Goal: Communication & Community: Answer question/provide support

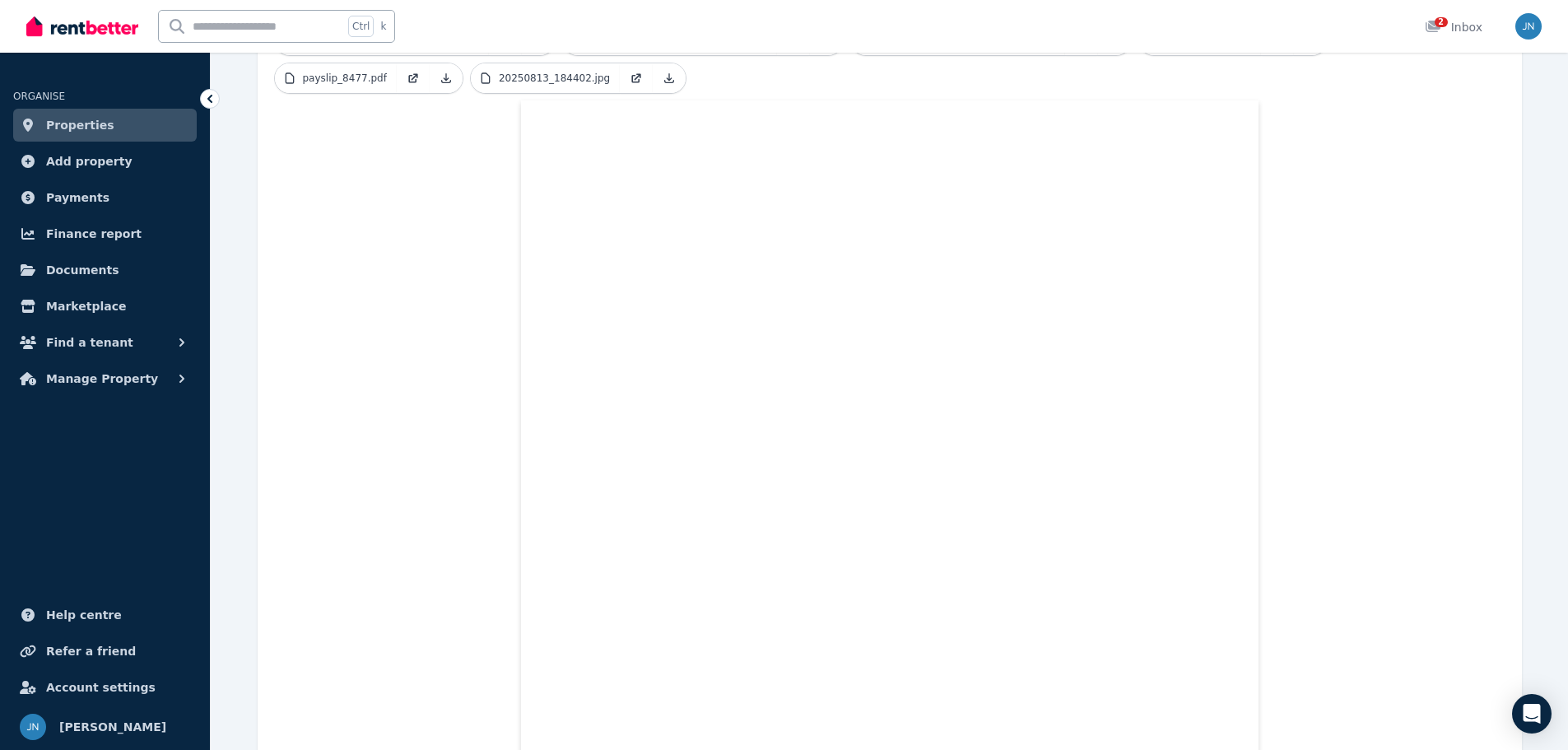
scroll to position [598, 0]
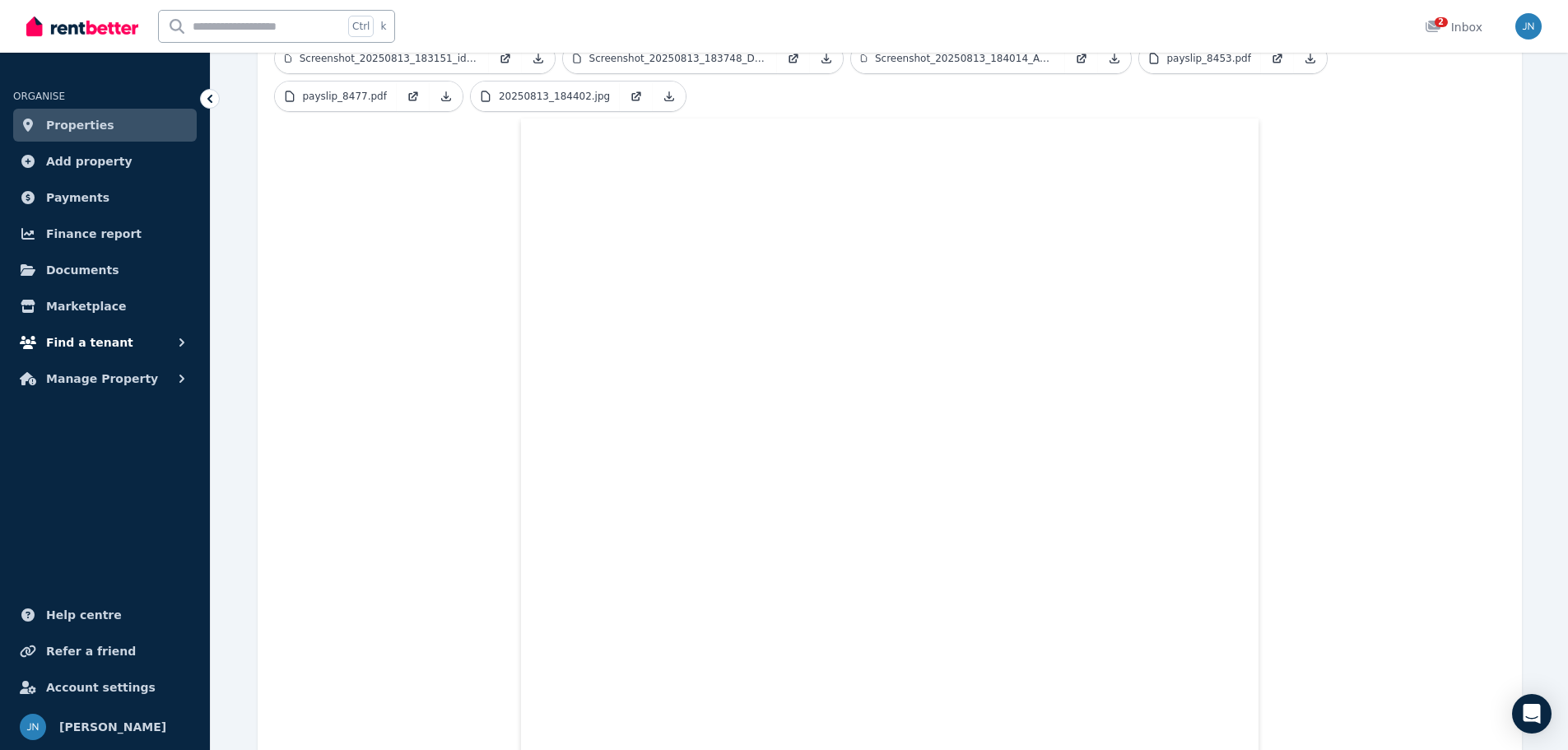
click at [71, 338] on span "Find a tenant" at bounding box center [90, 343] width 87 height 20
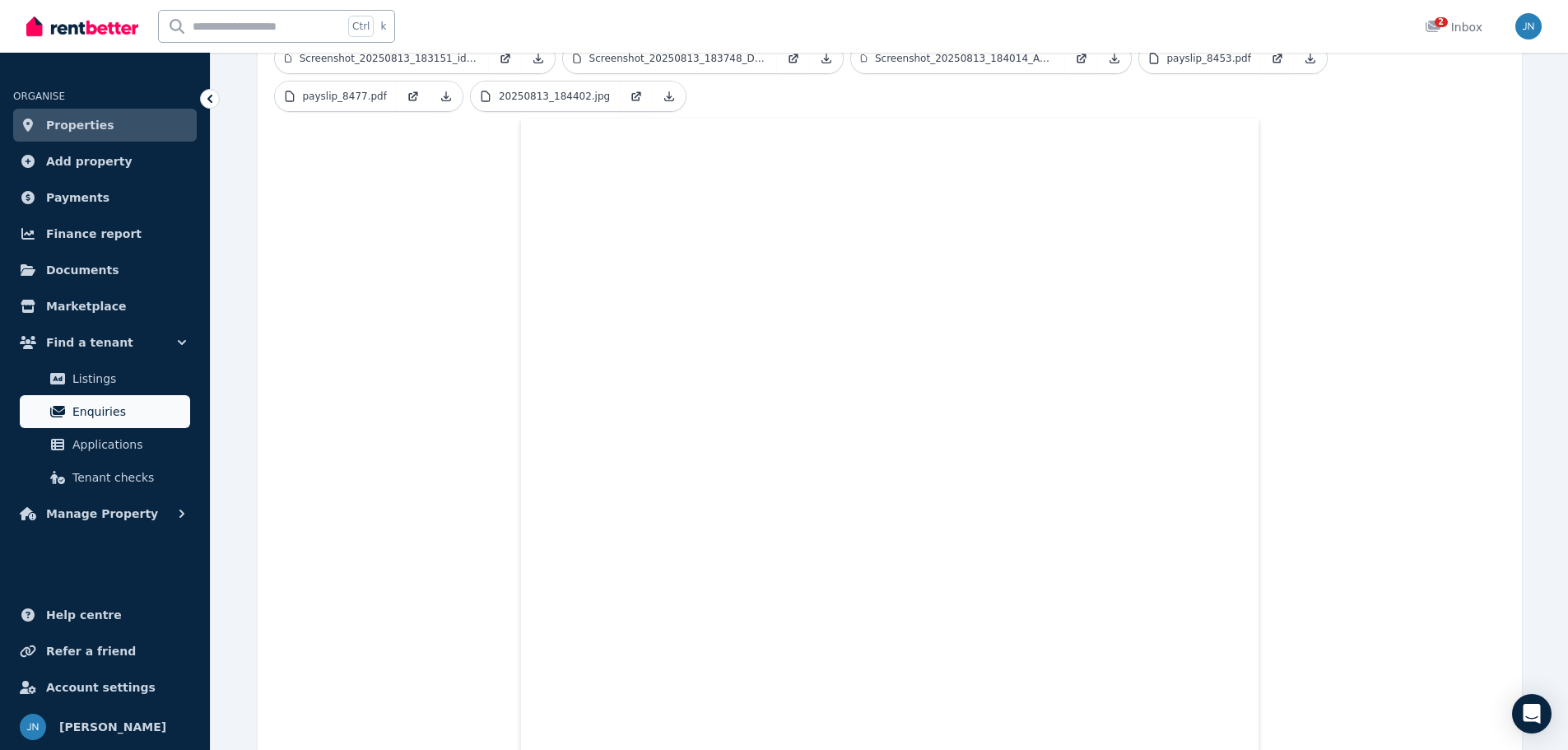
click at [96, 424] on link "Enquiries" at bounding box center [105, 411] width 170 height 33
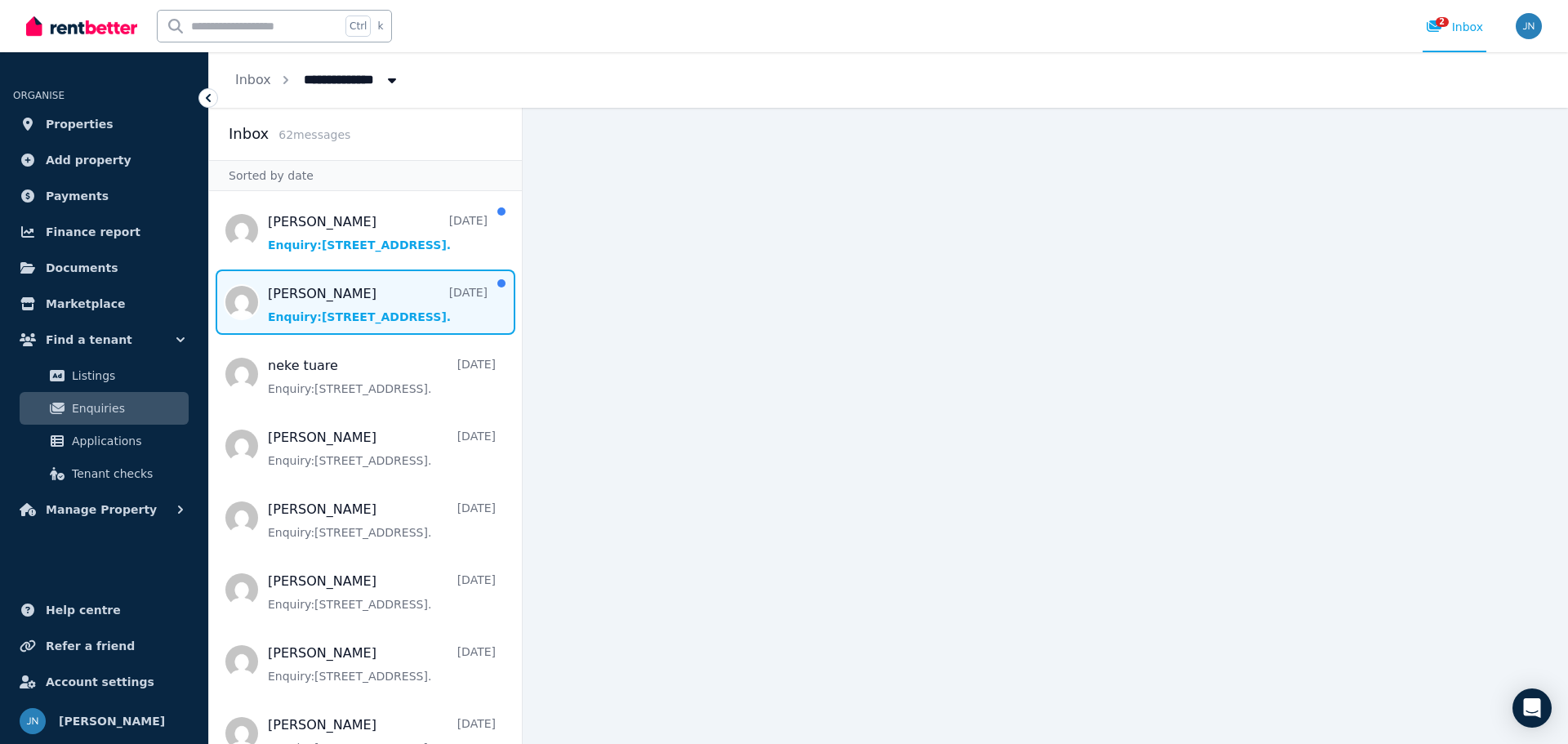
click at [379, 295] on span "Message list" at bounding box center [365, 302] width 313 height 66
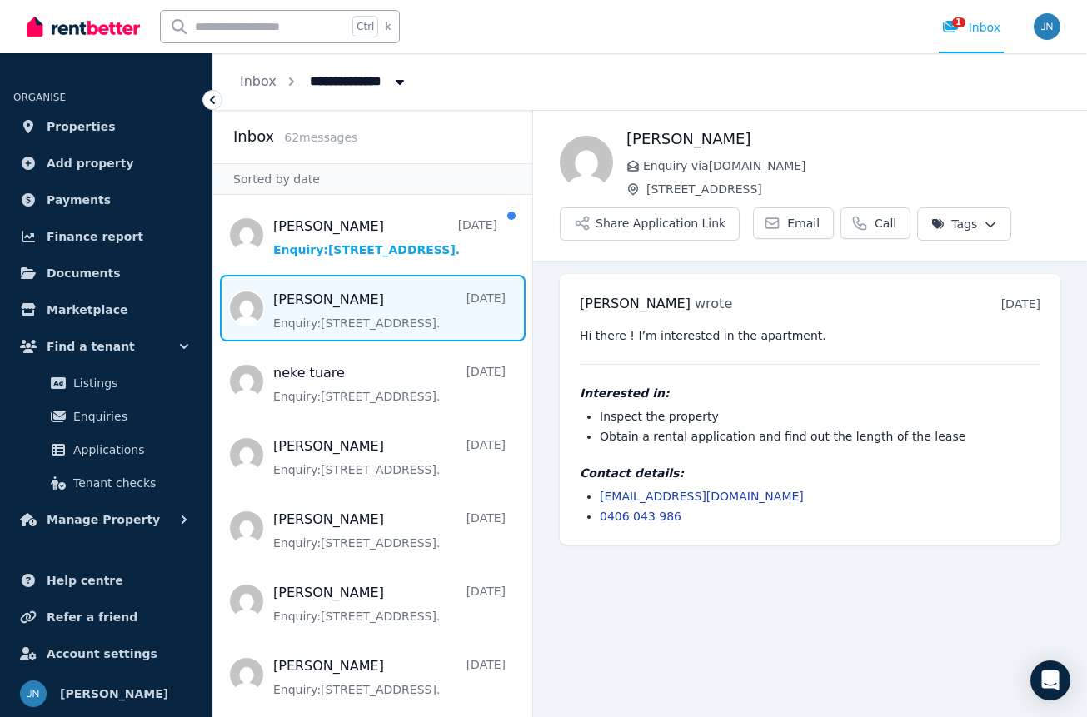
click at [671, 458] on div "Hi there ! I’m interested in the apartment. Interested in: Inspect the property…" at bounding box center [810, 425] width 461 height 197
drag, startPoint x: 702, startPoint y: 523, endPoint x: 567, endPoint y: 492, distance: 138.4
click at [567, 492] on div "Blake Westnidge wrote 5 days ago 3:04 pm on Fri, 22 Aug 2025 Hi there ! I’m int…" at bounding box center [810, 409] width 501 height 271
copy ul "blakewestnidge@hotmail.com 0406 043 986"
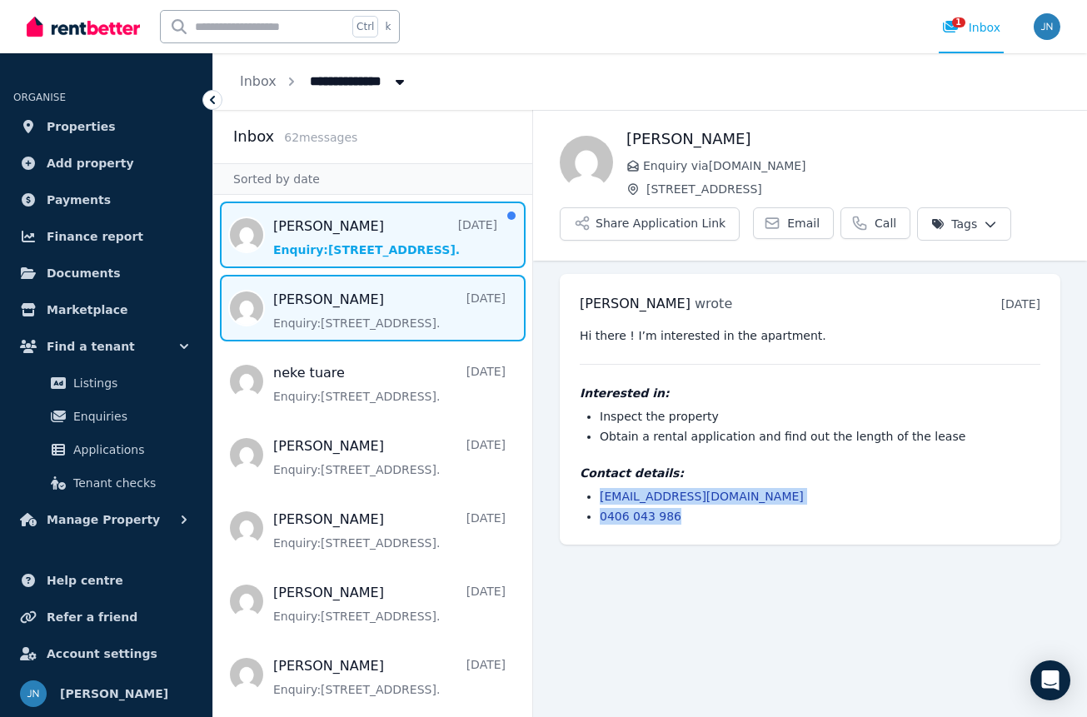
click at [370, 240] on span "Message list" at bounding box center [372, 235] width 319 height 67
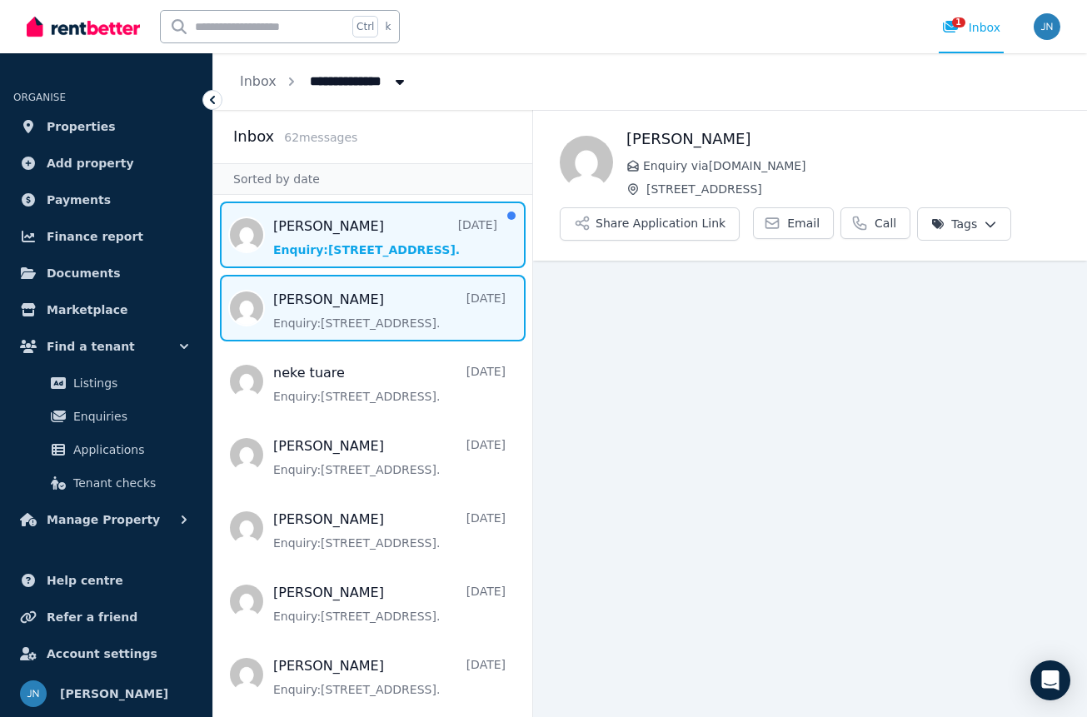
click at [369, 278] on span "Message list" at bounding box center [372, 308] width 319 height 67
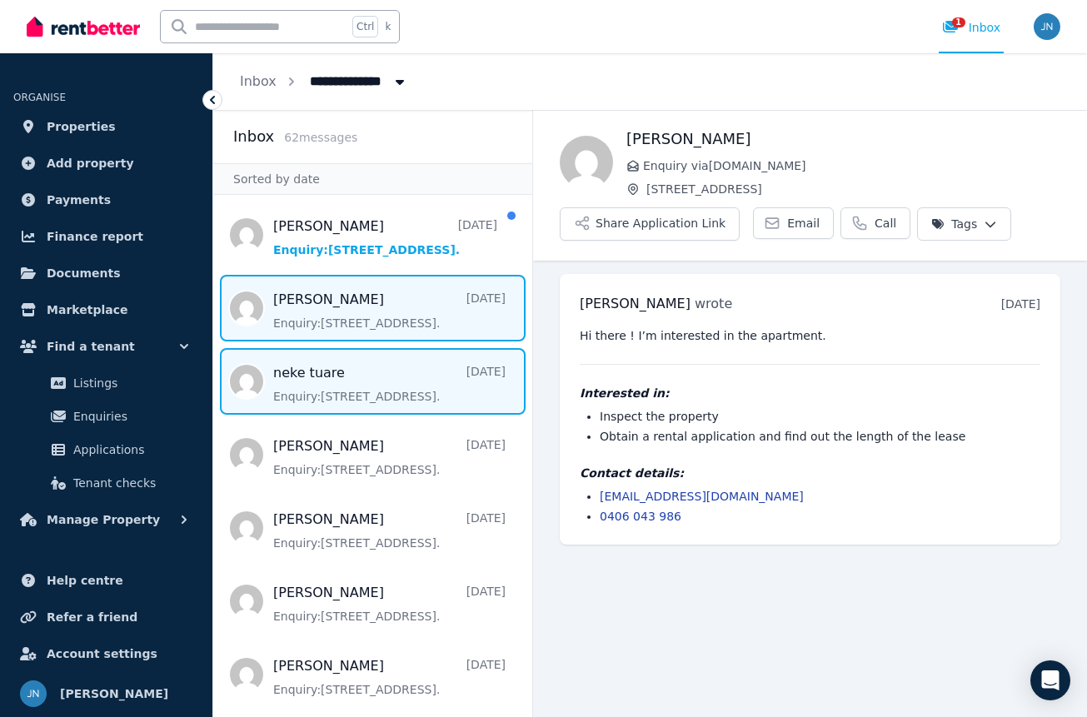
click at [327, 389] on span "Message list" at bounding box center [372, 381] width 319 height 67
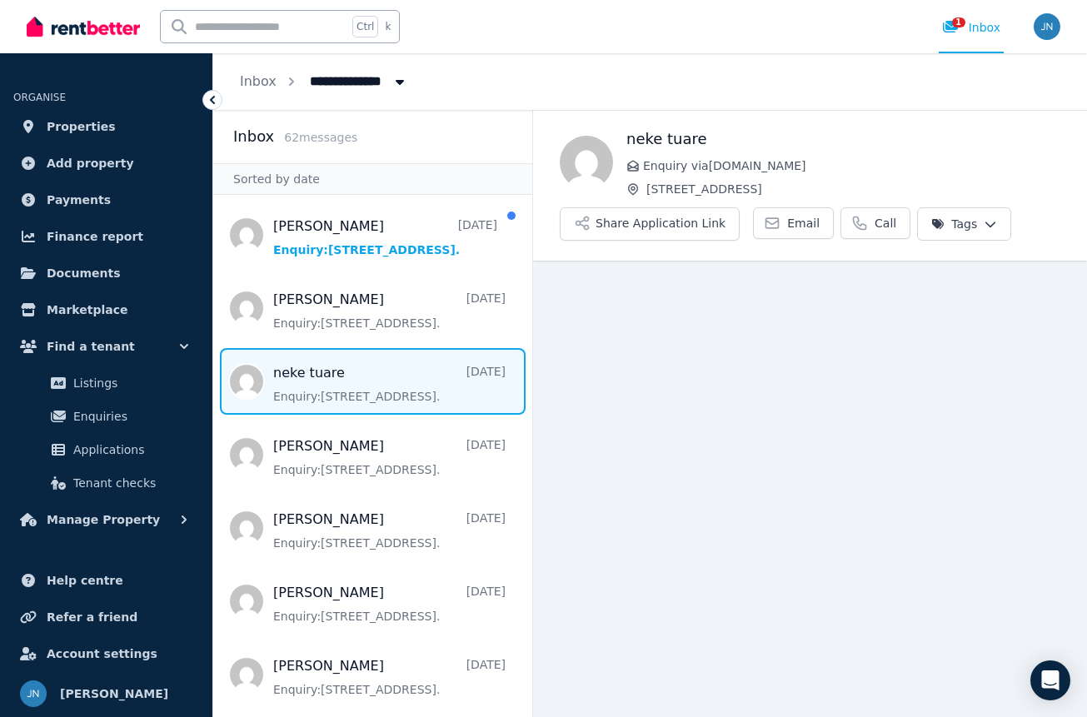
click at [336, 387] on span "Message list" at bounding box center [372, 381] width 319 height 67
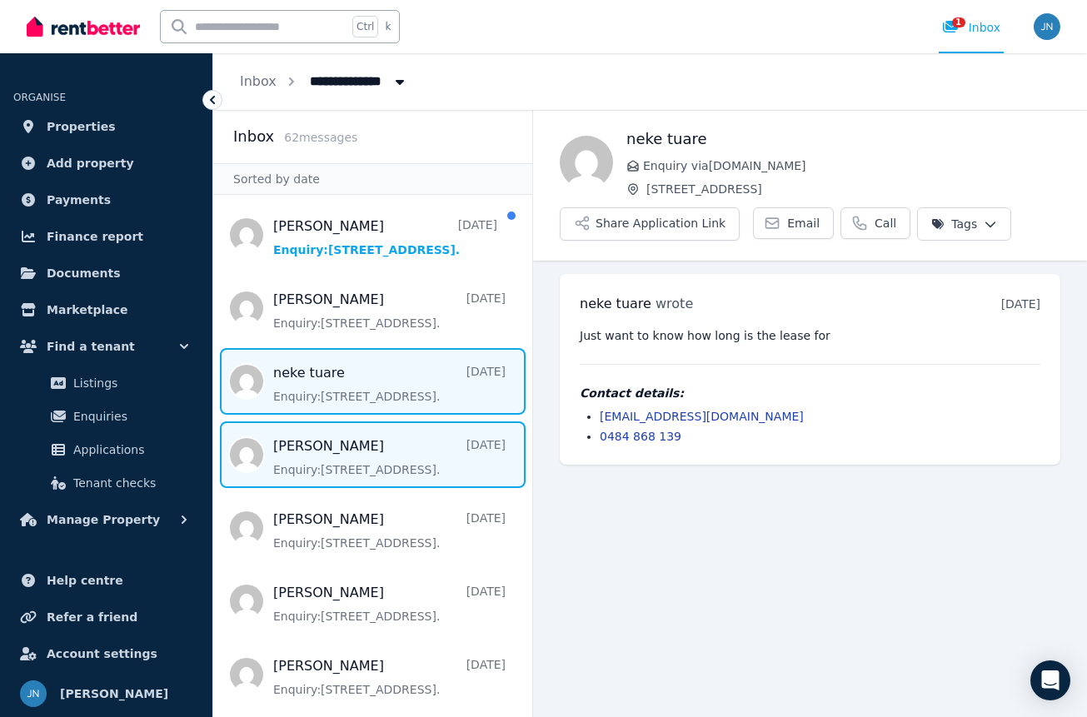
click at [350, 451] on span "Message list" at bounding box center [372, 455] width 319 height 67
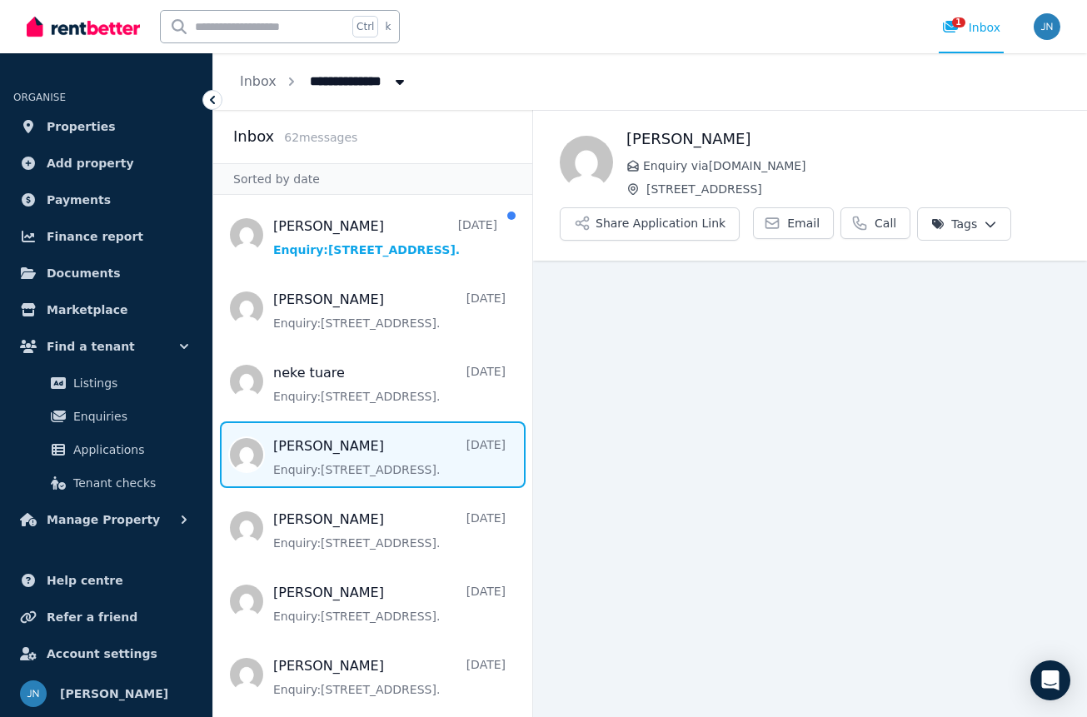
click at [351, 451] on span "Message list" at bounding box center [372, 455] width 319 height 67
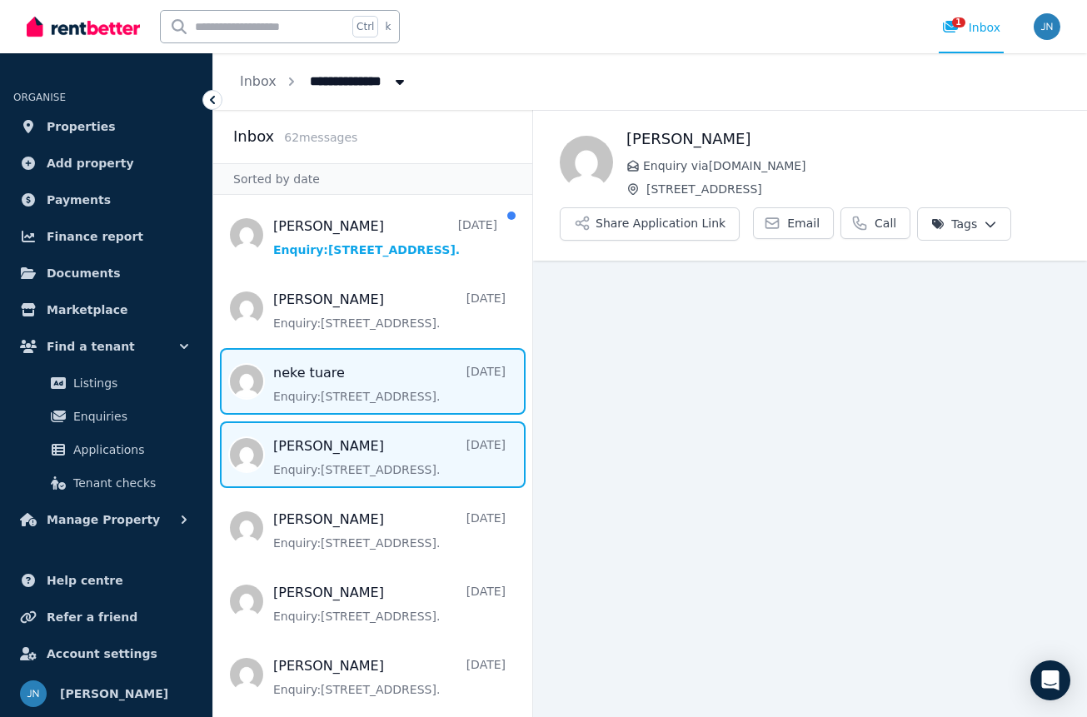
click at [369, 374] on span "Message list" at bounding box center [372, 381] width 319 height 67
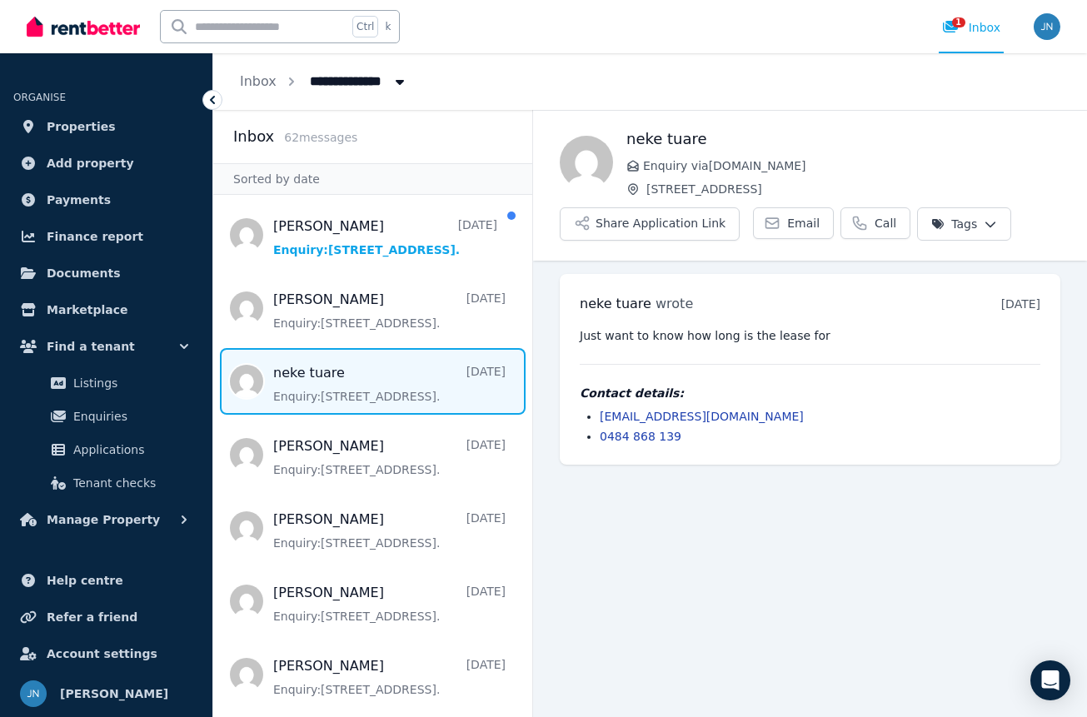
click at [682, 480] on main "Back neke tuare Enquiry via Rent.com.au Unit 207/2346 Gold Coast Hwy, Mermaid B…" at bounding box center [810, 413] width 554 height 607
drag, startPoint x: 691, startPoint y: 443, endPoint x: 586, endPoint y: 422, distance: 106.2
click at [586, 422] on ul "neketuare1@hotmail.com 0484 868 139" at bounding box center [810, 426] width 461 height 37
copy ul "neketuare1@hotmail.com 0484 868 139"
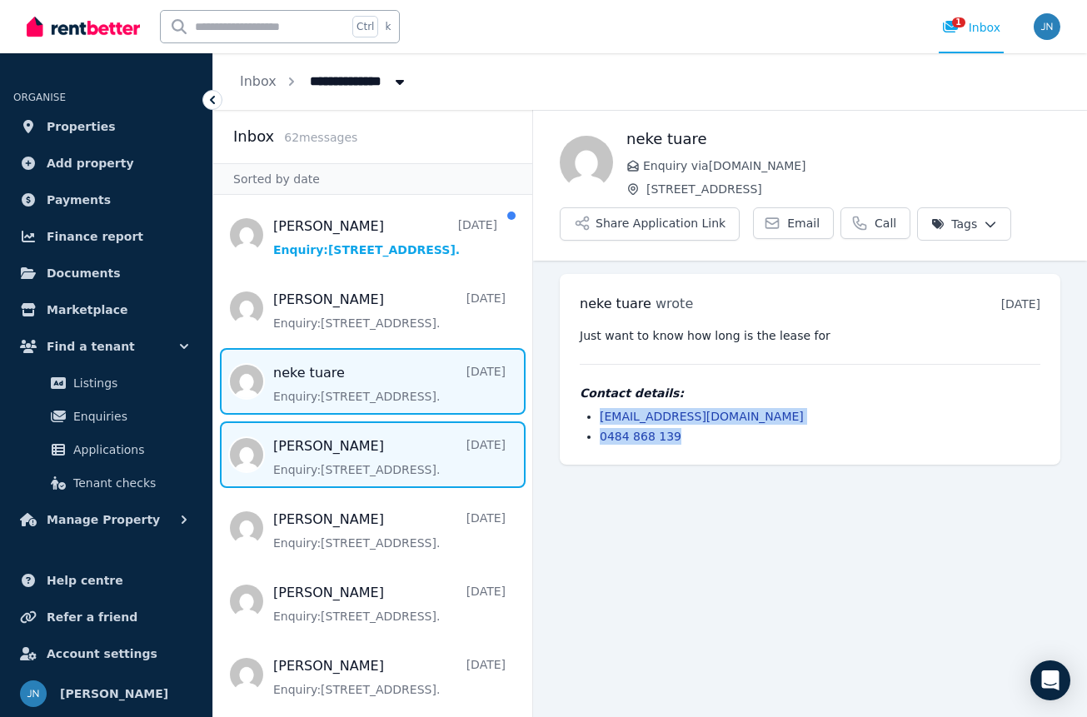
click at [343, 457] on span "Message list" at bounding box center [372, 455] width 319 height 67
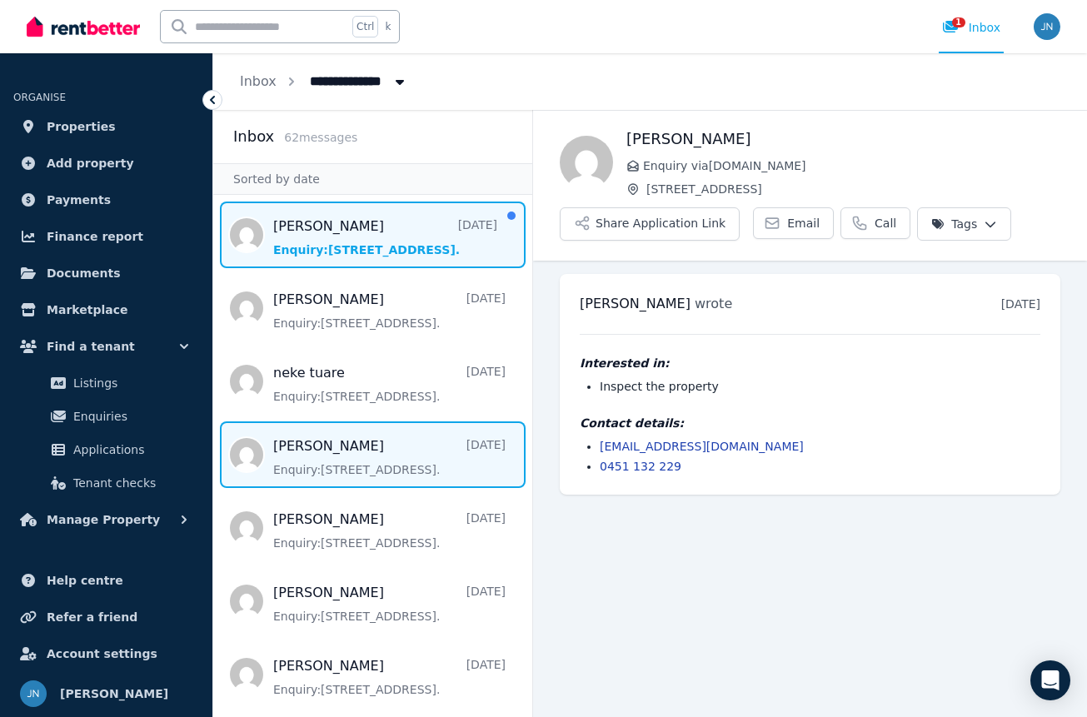
click at [355, 244] on span "Message list" at bounding box center [372, 235] width 319 height 67
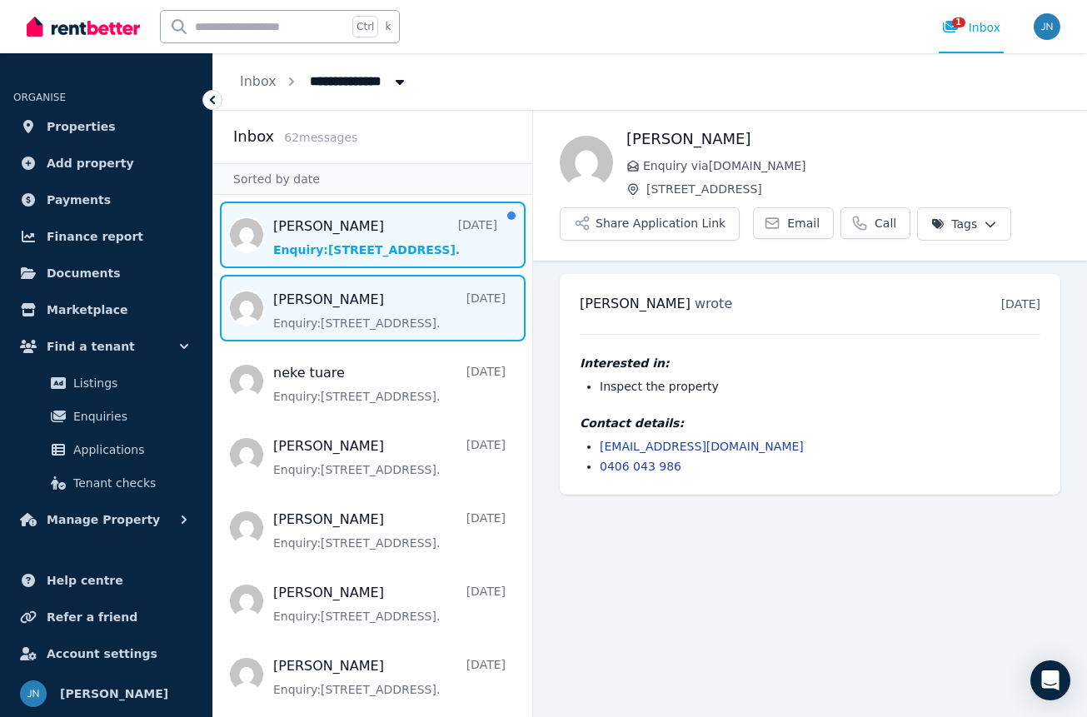
click at [355, 293] on span "Message list" at bounding box center [372, 308] width 319 height 67
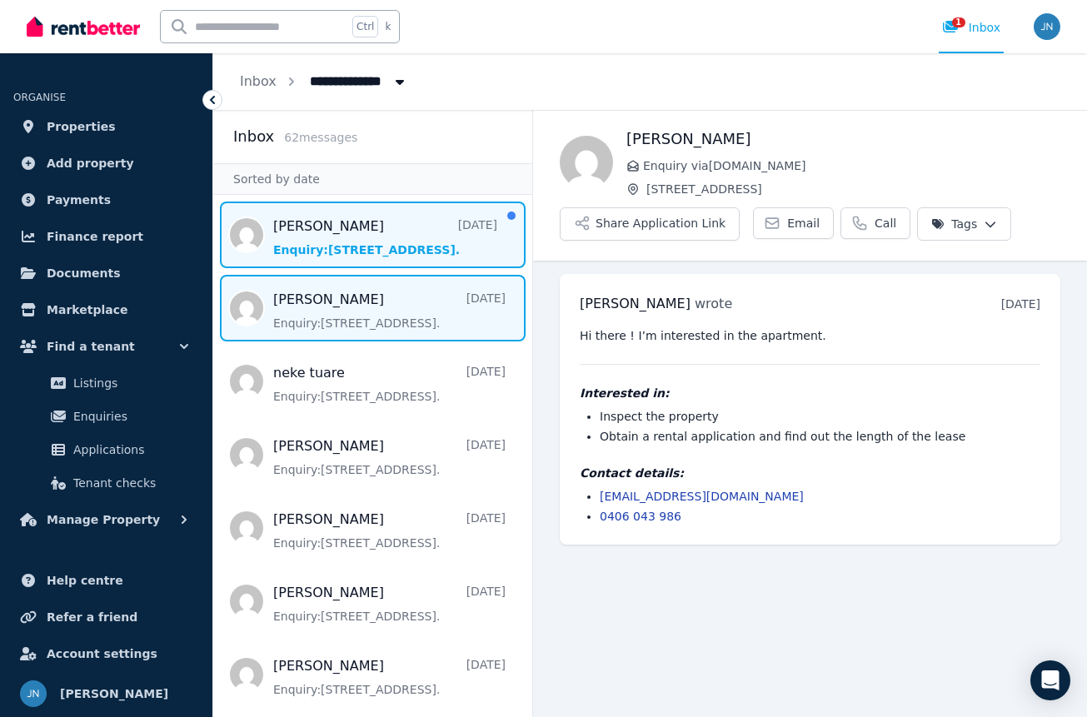
click at [371, 242] on span "Message list" at bounding box center [372, 235] width 319 height 67
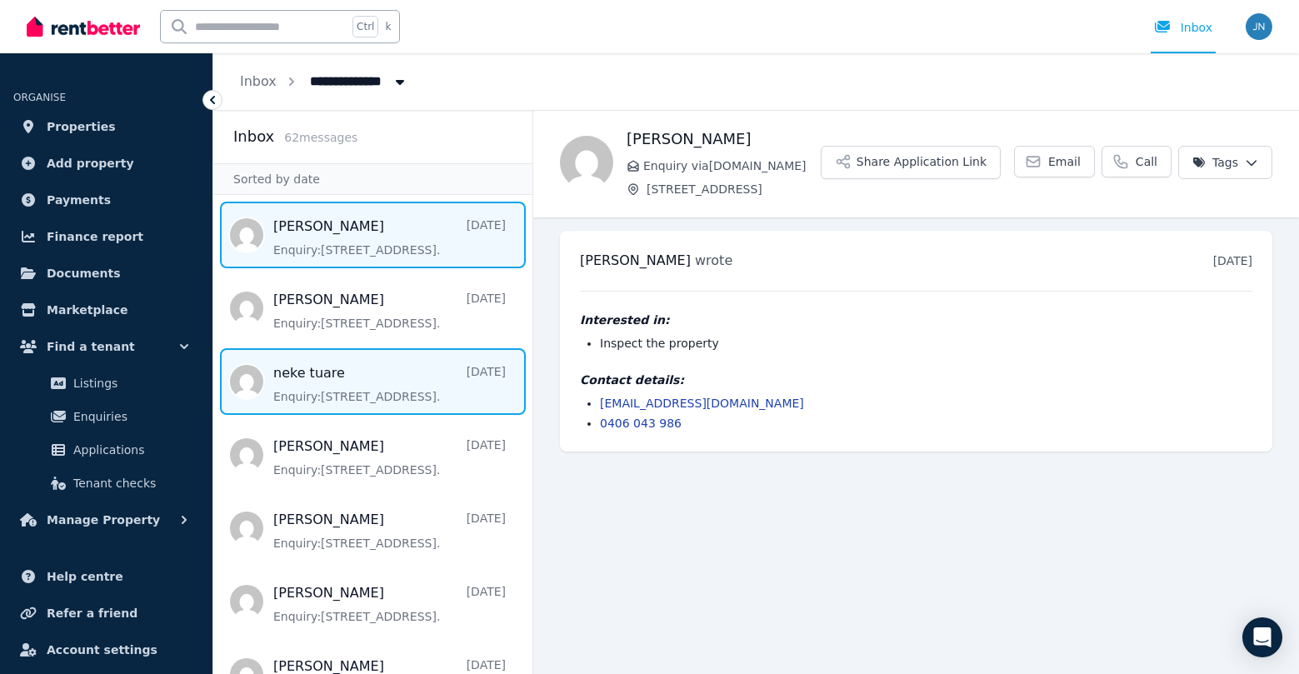
click at [328, 360] on span "Message list" at bounding box center [372, 381] width 319 height 67
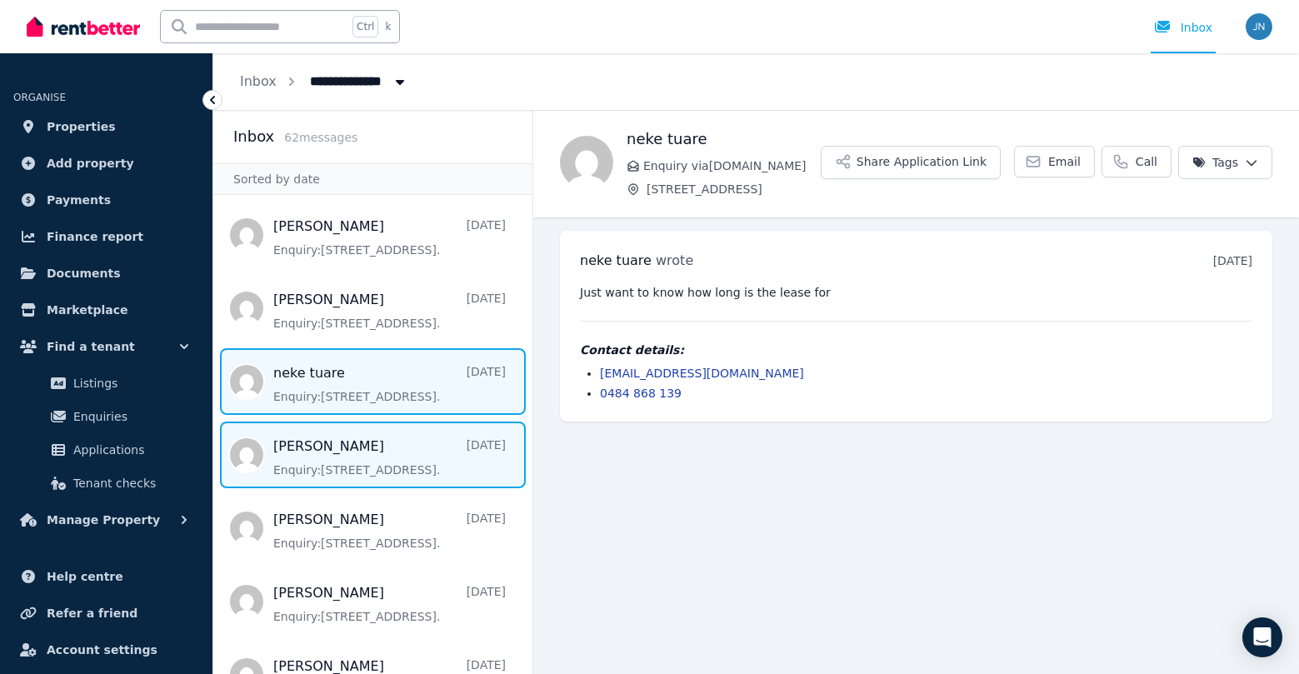
click at [366, 471] on span "Message list" at bounding box center [372, 455] width 319 height 67
